Goal: Task Accomplishment & Management: Complete application form

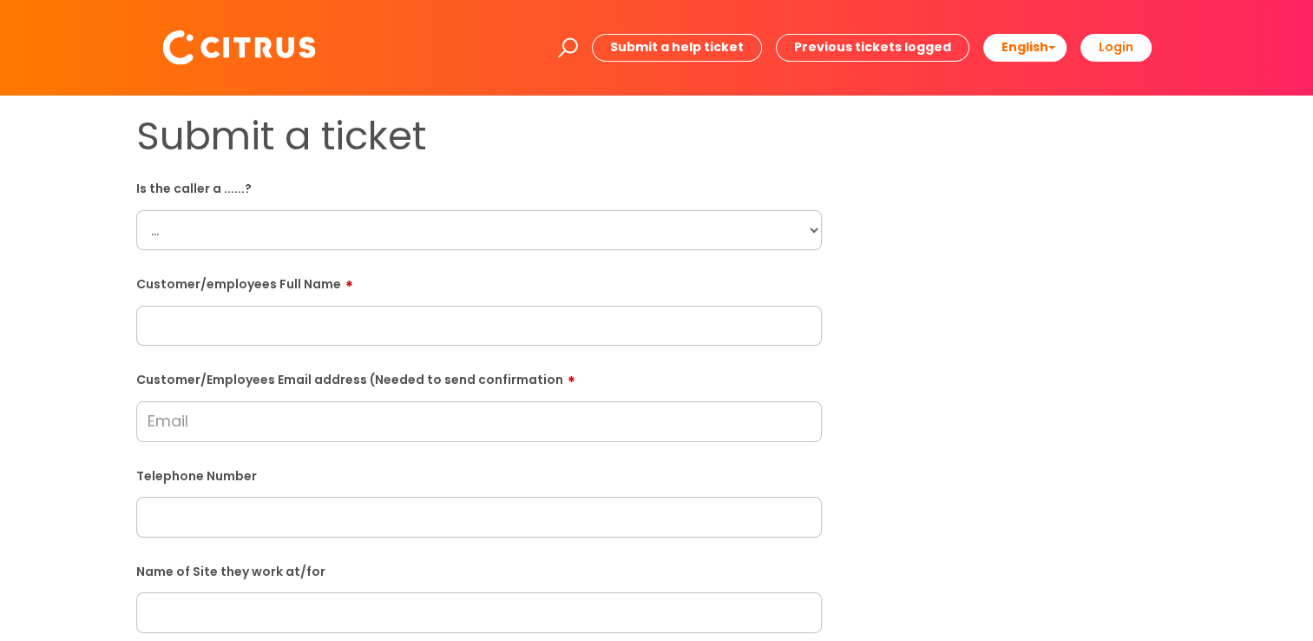
click at [334, 241] on select "... Citrus Customer Citrus Employee [DEMOGRAPHIC_DATA] Supplier" at bounding box center [479, 230] width 686 height 40
select select "Citrus Employee"
click at [136, 210] on select "... Citrus Customer Citrus Employee [DEMOGRAPHIC_DATA] Supplier" at bounding box center [479, 230] width 686 height 40
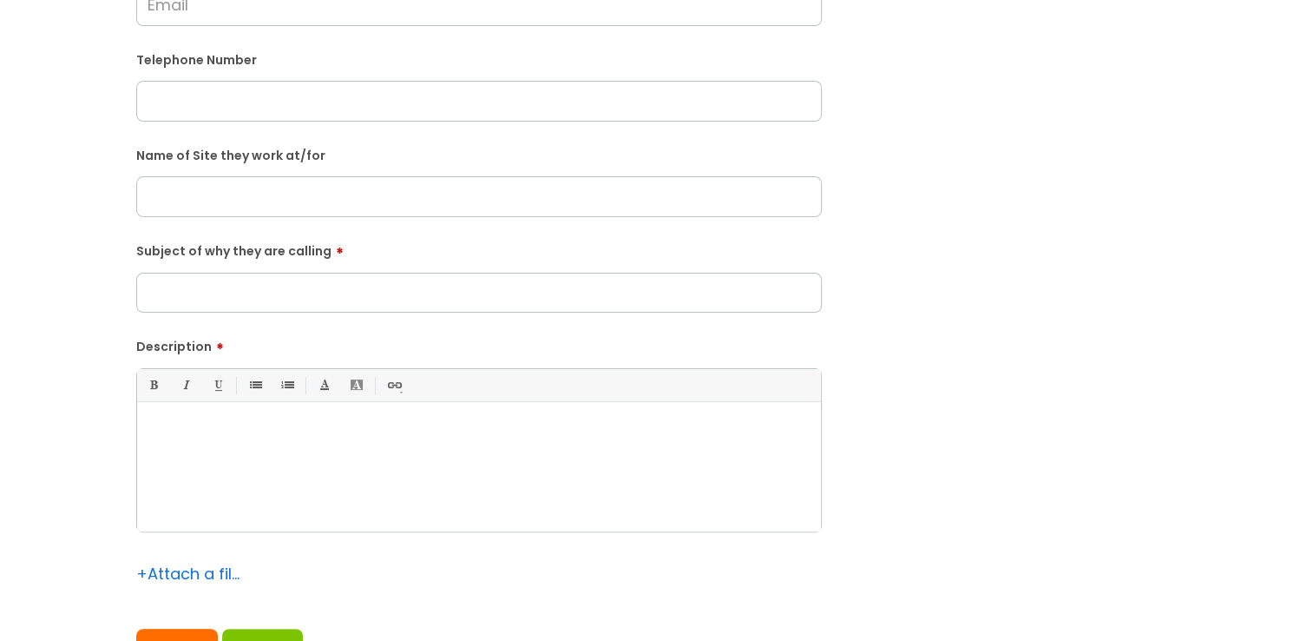
scroll to position [434, 0]
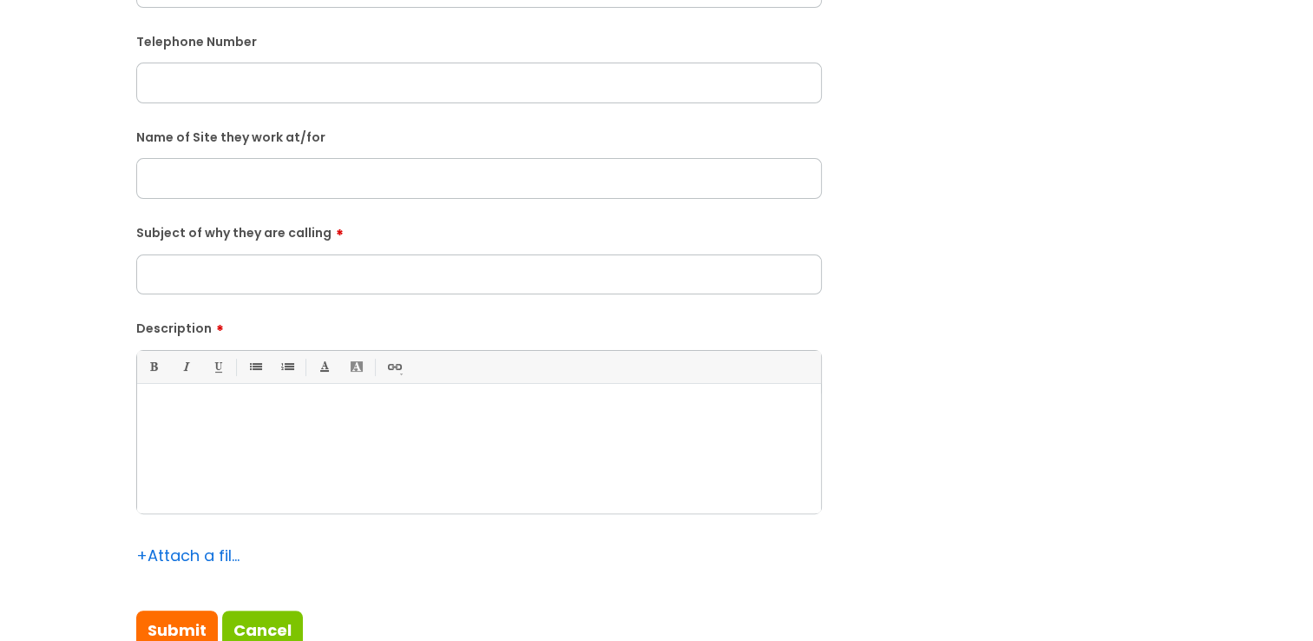
click at [253, 436] on div at bounding box center [479, 453] width 684 height 120
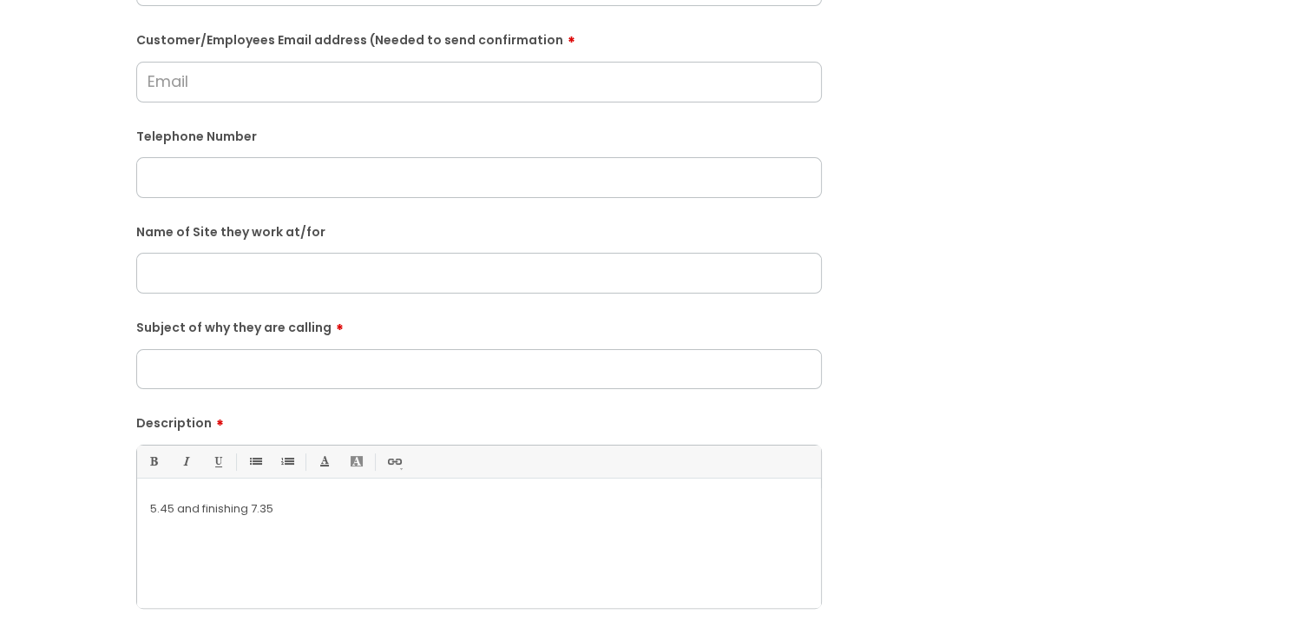
scroll to position [260, 0]
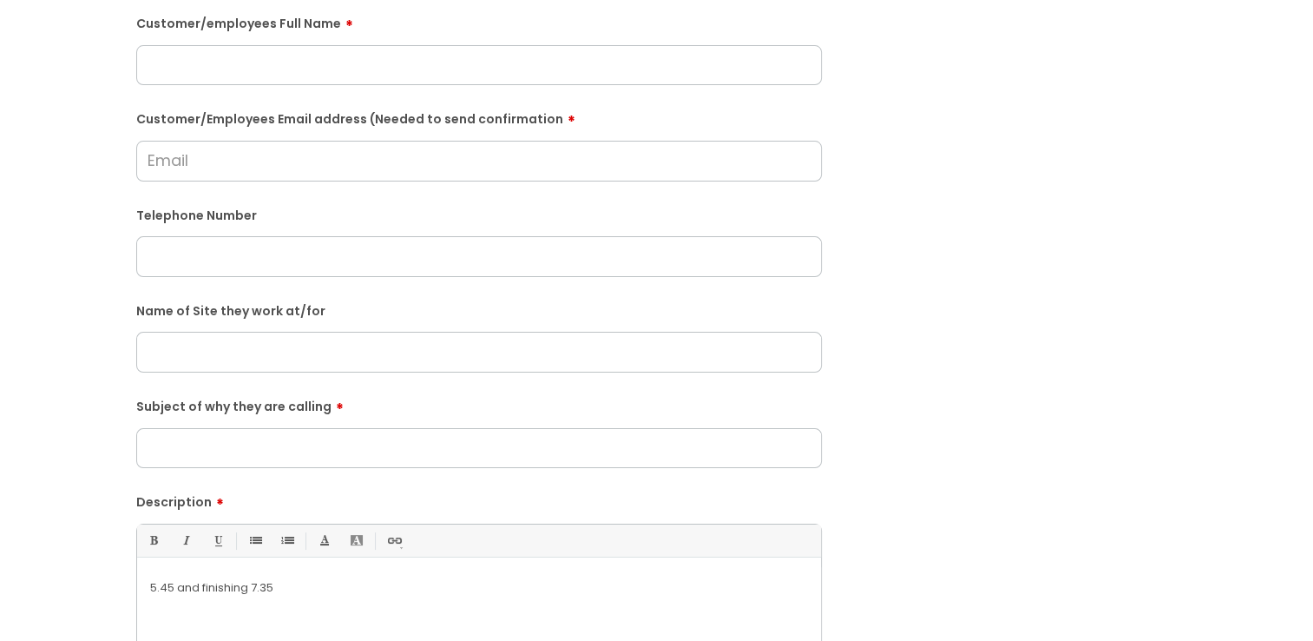
click at [205, 345] on input "text" at bounding box center [479, 352] width 686 height 40
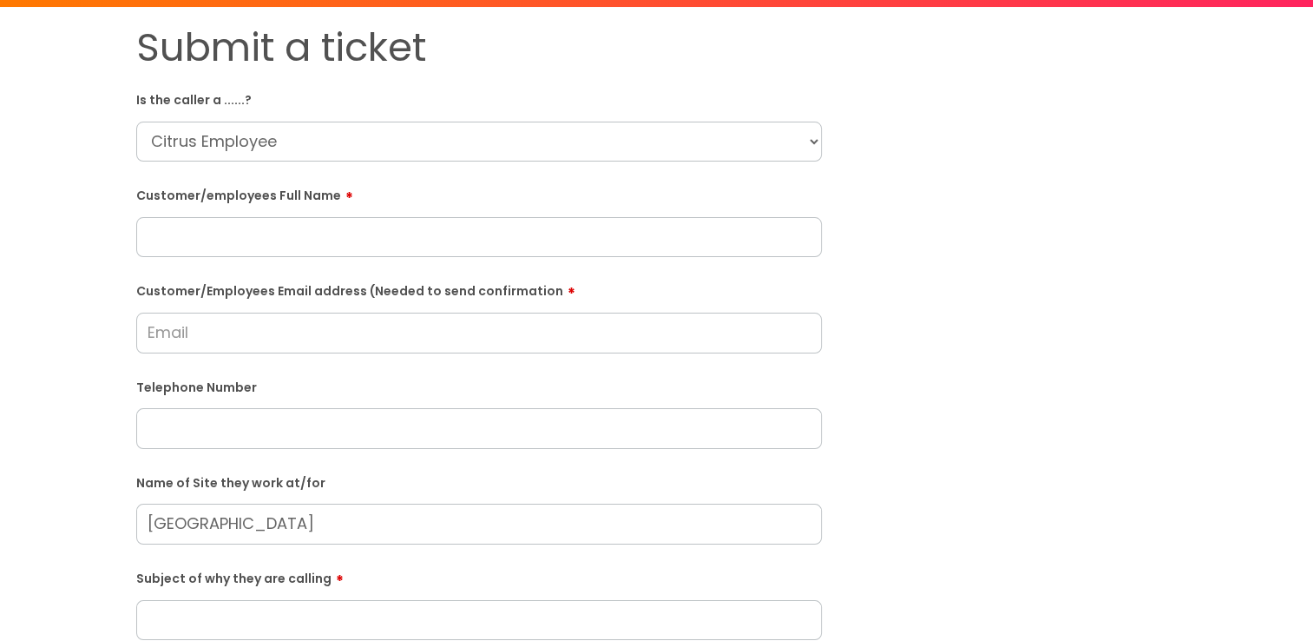
scroll to position [87, 0]
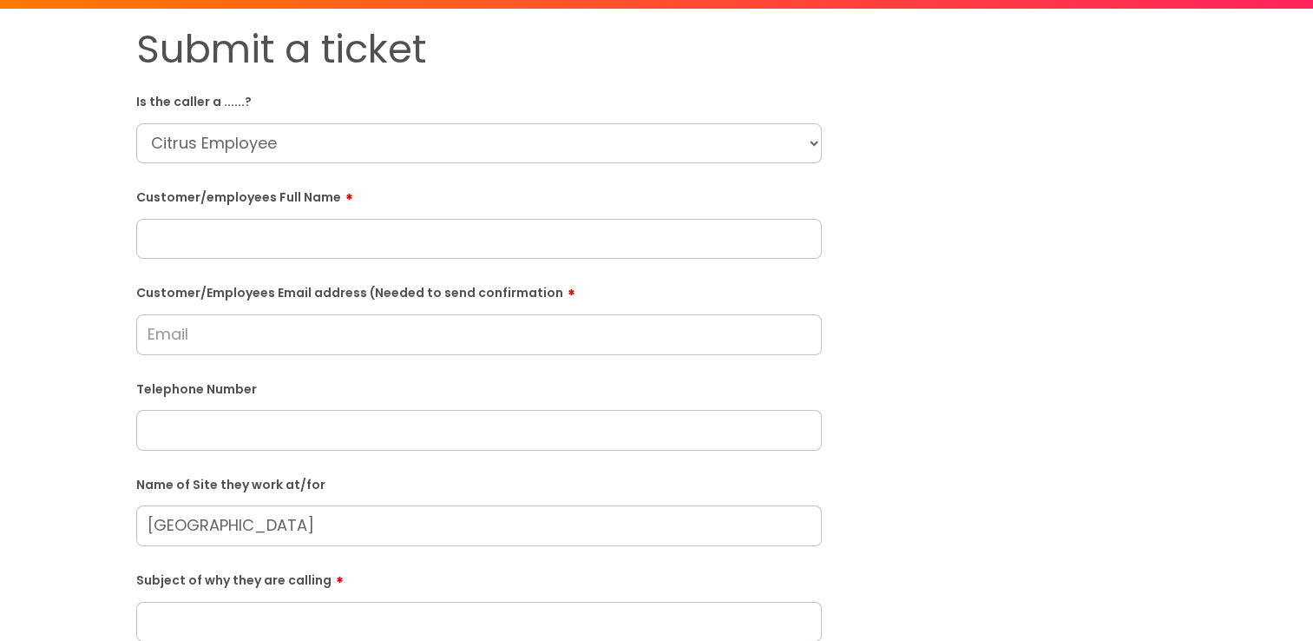
type input "[GEOGRAPHIC_DATA]"
click at [184, 328] on input "Customer/Employees Email address (Needed to send confirmation" at bounding box center [479, 334] width 686 height 40
paste input "[EMAIL_ADDRESS][DOMAIN_NAME]"
type input "[EMAIL_ADDRESS][DOMAIN_NAME]"
click at [183, 232] on input "text" at bounding box center [479, 239] width 686 height 40
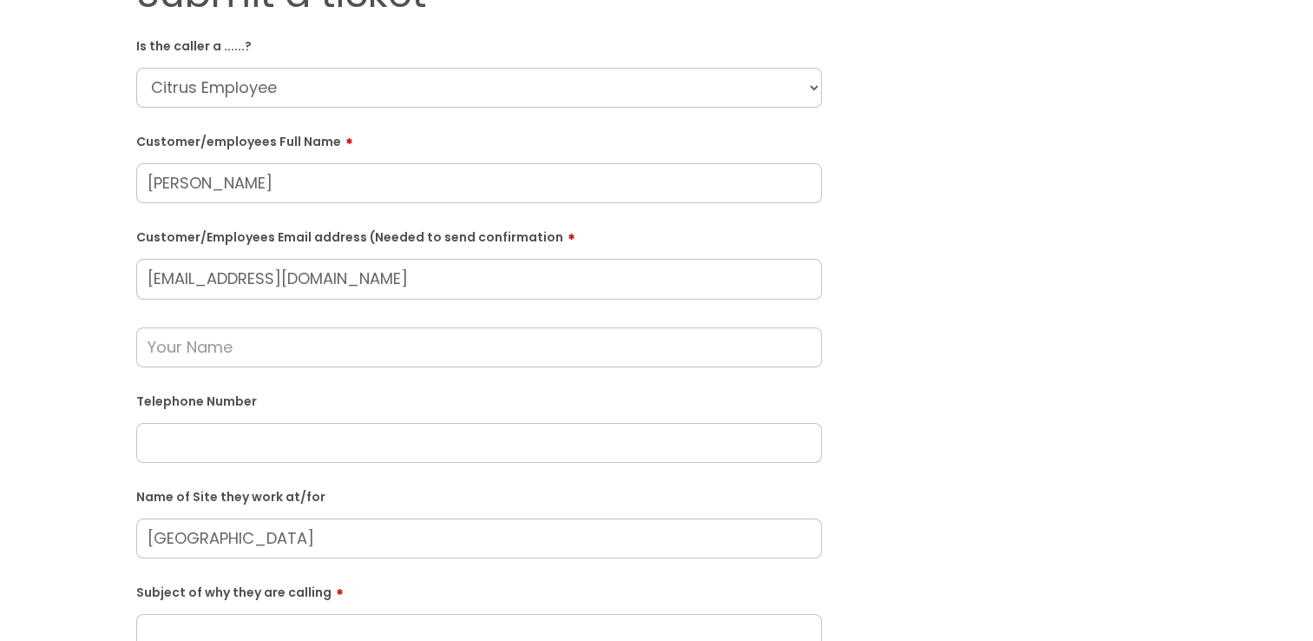
scroll to position [174, 0]
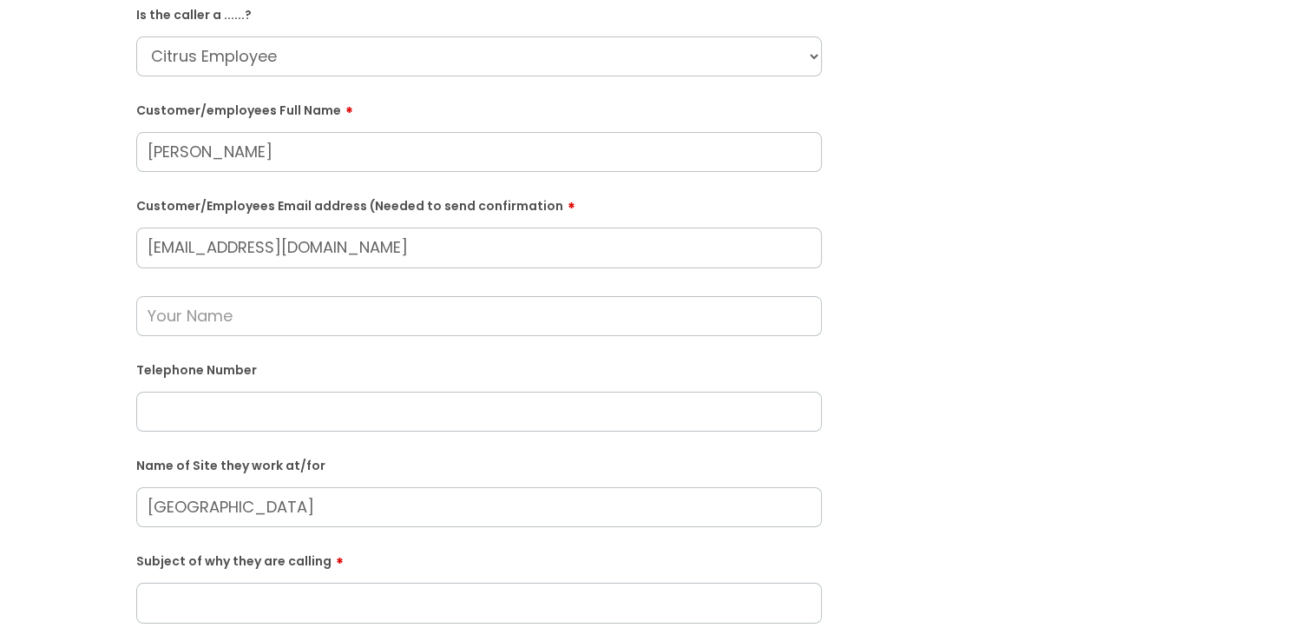
type input "[PERSON_NAME]"
click at [215, 324] on input "text" at bounding box center [479, 316] width 686 height 40
type input "[PERSON_NAME]"
click at [231, 419] on input "text" at bounding box center [479, 411] width 686 height 40
paste input "07756084551"
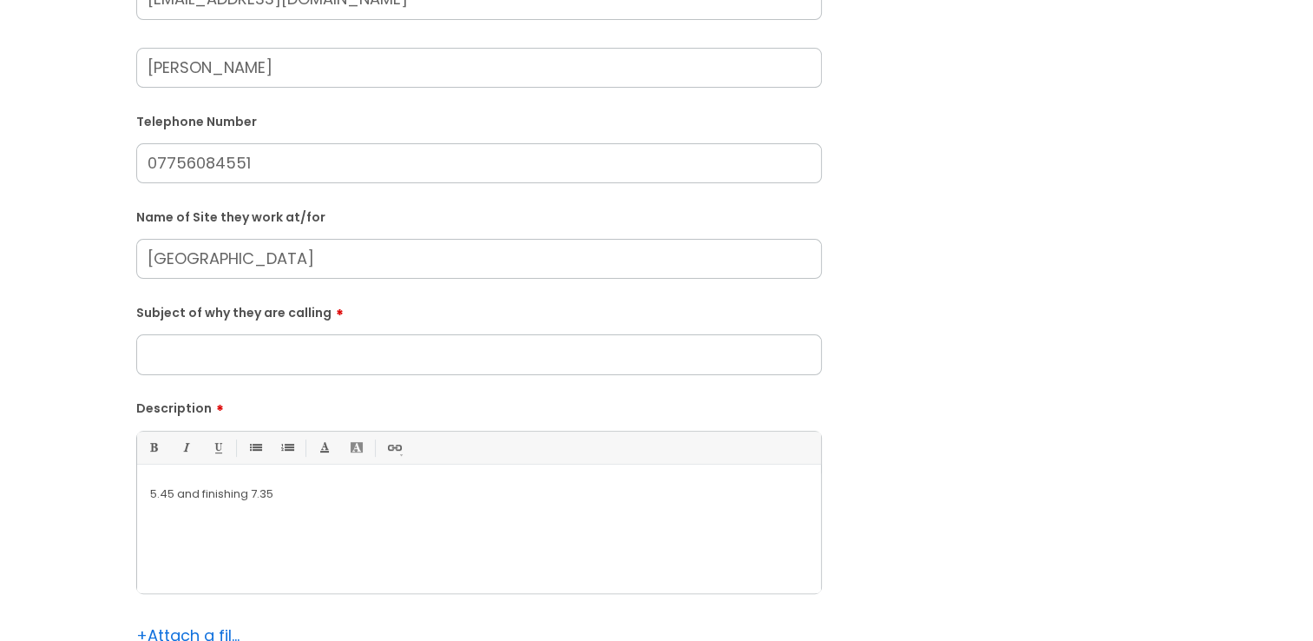
scroll to position [434, 0]
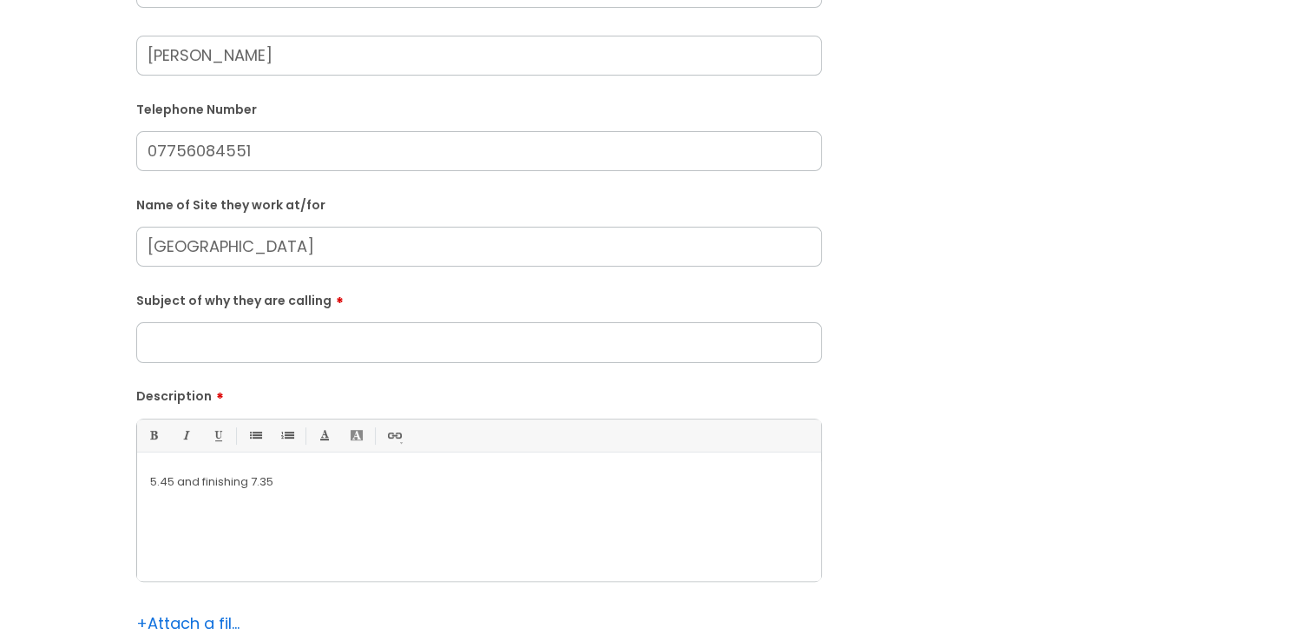
type input "07756084551"
click at [207, 347] on input "Subject of why they are calling" at bounding box center [479, 342] width 686 height 40
type input "Forgotten to clock in"
click at [147, 483] on div "5.45 and finishing 7.35" at bounding box center [479, 521] width 684 height 120
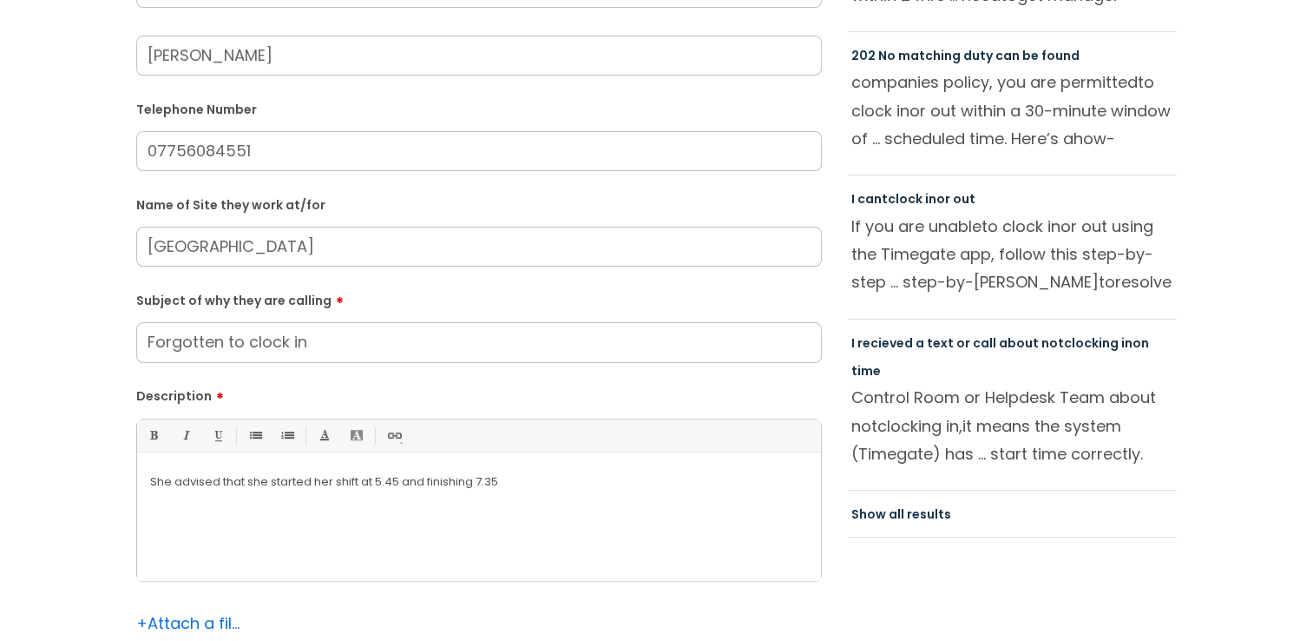
click at [427, 481] on p "She advised that she started her shift at 5.45 and finishing 7.35" at bounding box center [479, 482] width 658 height 16
click at [399, 482] on p "She advised that she started her shift at 5.45 and is finishing 7.35" at bounding box center [479, 482] width 658 height 16
click at [535, 481] on p "She advised that she started her shift at 5.45pm and is finishing 7.35" at bounding box center [479, 482] width 658 height 16
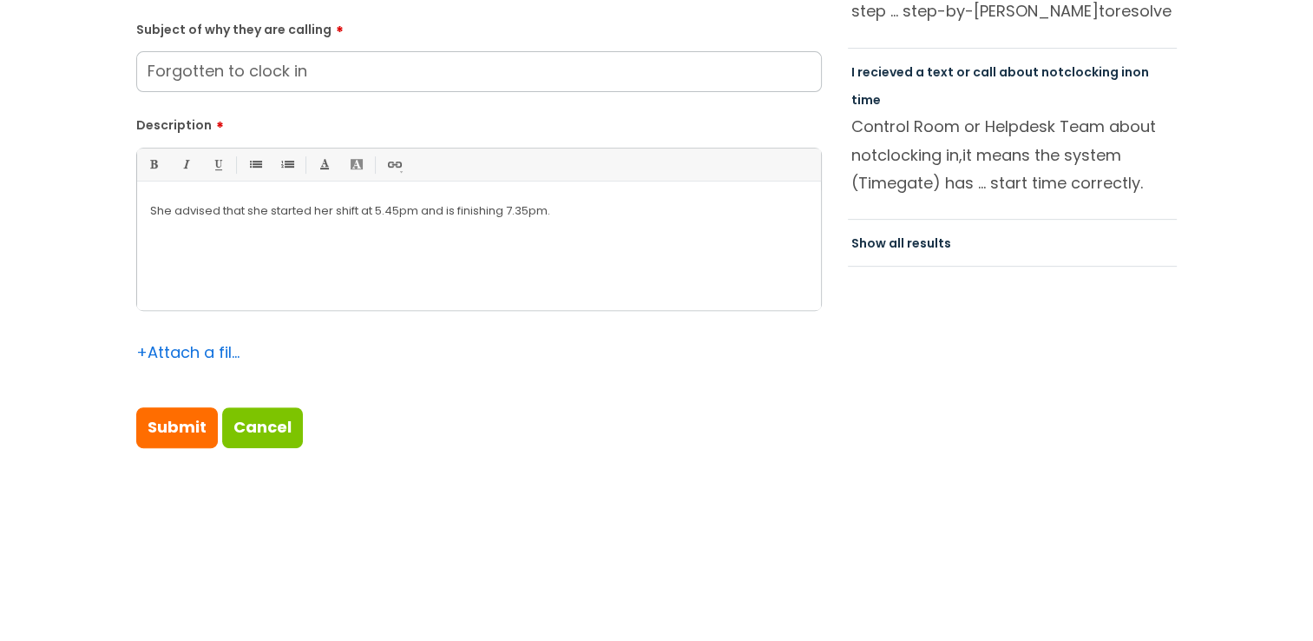
scroll to position [781, 0]
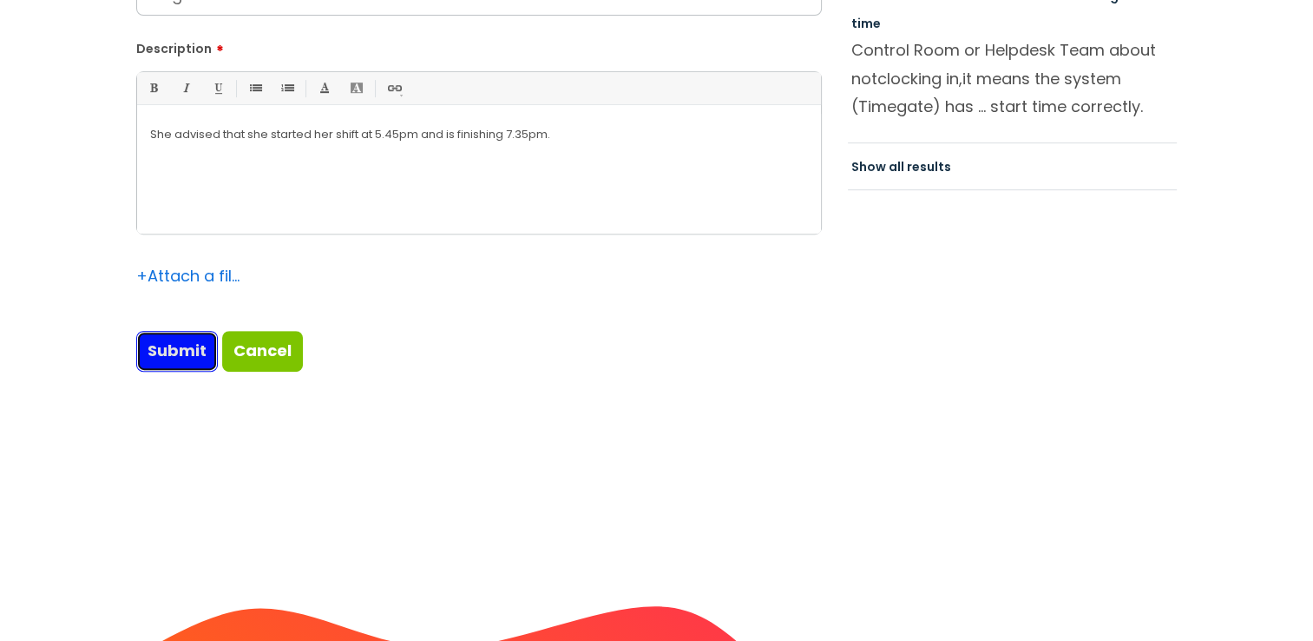
click at [174, 345] on input "Submit" at bounding box center [177, 351] width 82 height 40
type input "Please Wait..."
